Goal: Find specific page/section: Find specific page/section

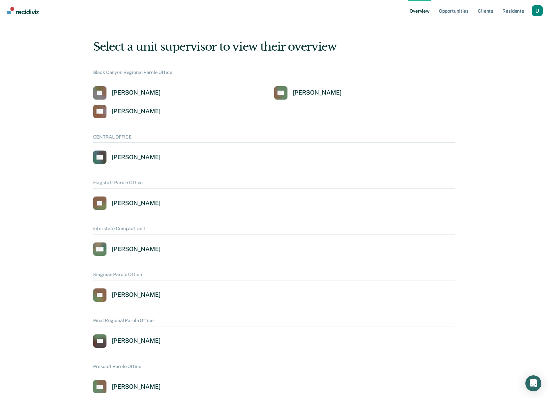
click at [534, 12] on div "Profile dropdown button" at bounding box center [537, 10] width 11 height 11
click at [536, 13] on div "Profile dropdown button" at bounding box center [537, 10] width 11 height 11
click at [537, 10] on div "Profile dropdown button" at bounding box center [537, 10] width 11 height 11
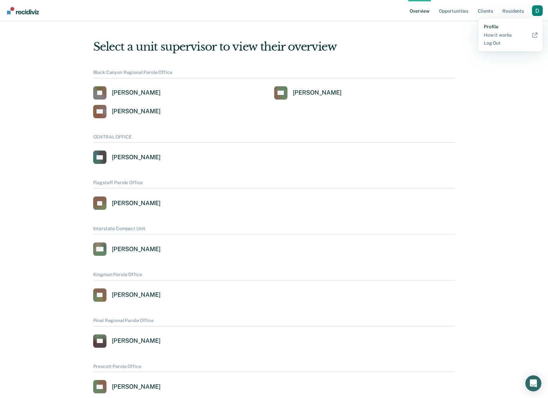
click at [491, 26] on link "Profile" at bounding box center [511, 27] width 54 height 6
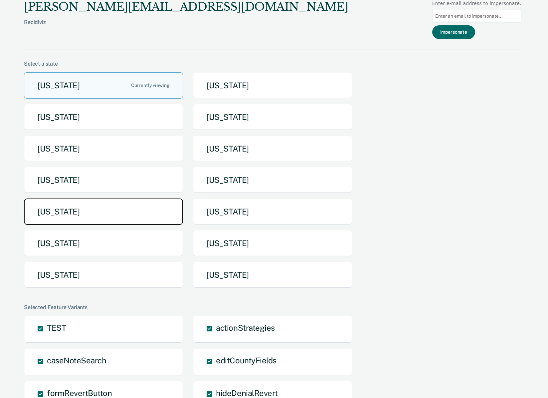
click at [152, 220] on button "[US_STATE]" at bounding box center [103, 211] width 159 height 26
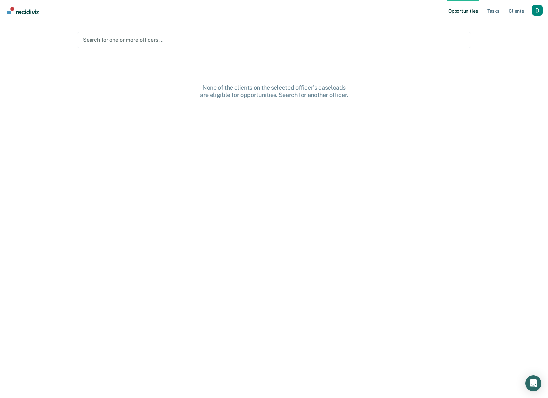
click at [160, 43] on div at bounding box center [274, 40] width 382 height 8
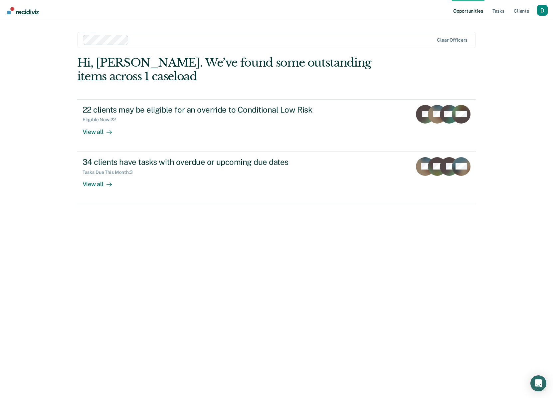
click at [130, 42] on div at bounding box center [258, 40] width 351 height 10
